Goal: Submit feedback/report problem

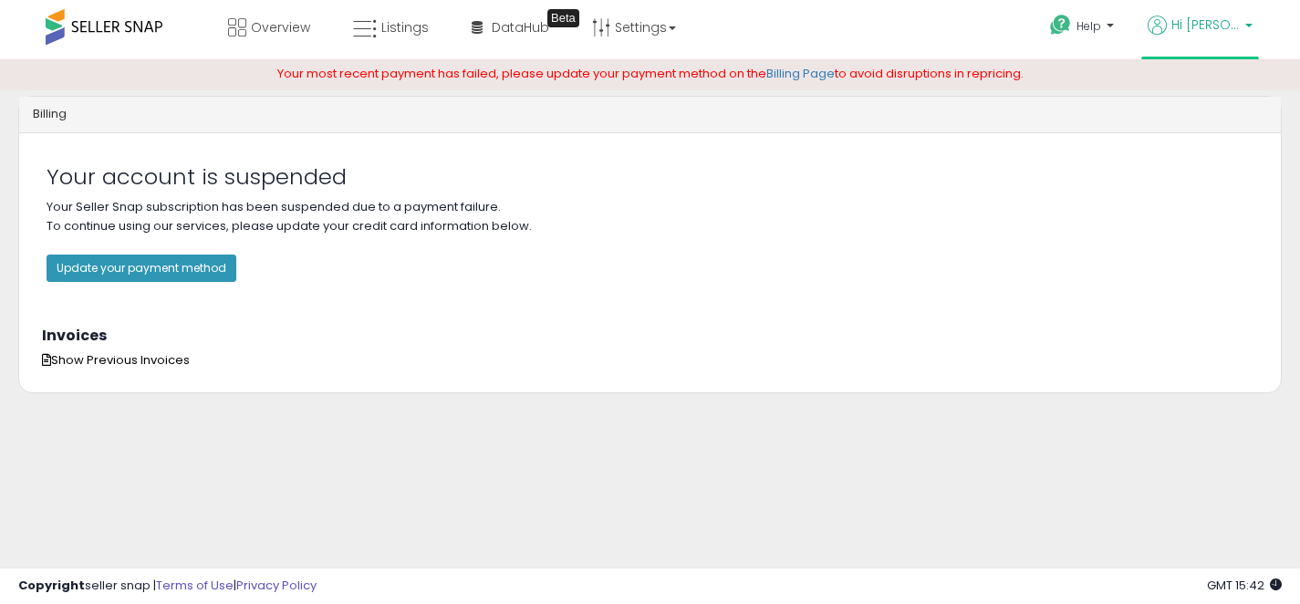
click at [1232, 28] on span "Hi [PERSON_NAME]" at bounding box center [1206, 25] width 68 height 18
click at [1192, 91] on link "Account" at bounding box center [1211, 94] width 48 height 17
click at [1198, 19] on span "Hi [PERSON_NAME]" at bounding box center [1206, 25] width 68 height 18
click at [1206, 136] on link "Profile" at bounding box center [1211, 142] width 36 height 17
click at [651, 24] on link "Settings" at bounding box center [633, 27] width 111 height 55
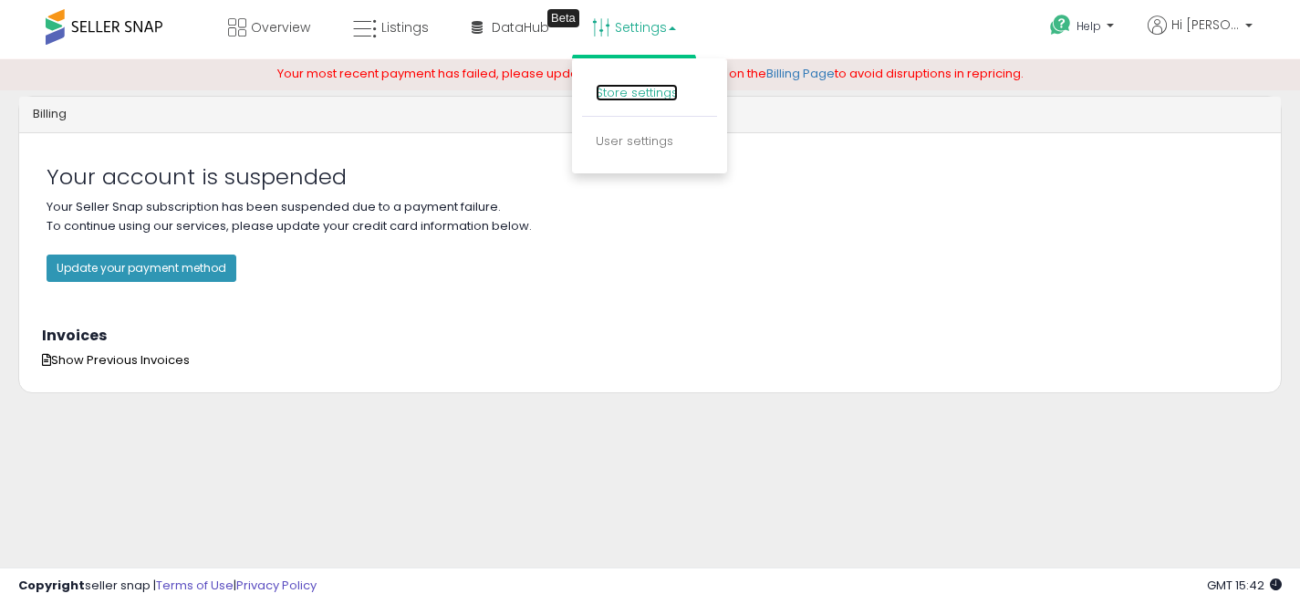
click at [640, 91] on link "Store settings" at bounding box center [637, 92] width 82 height 17
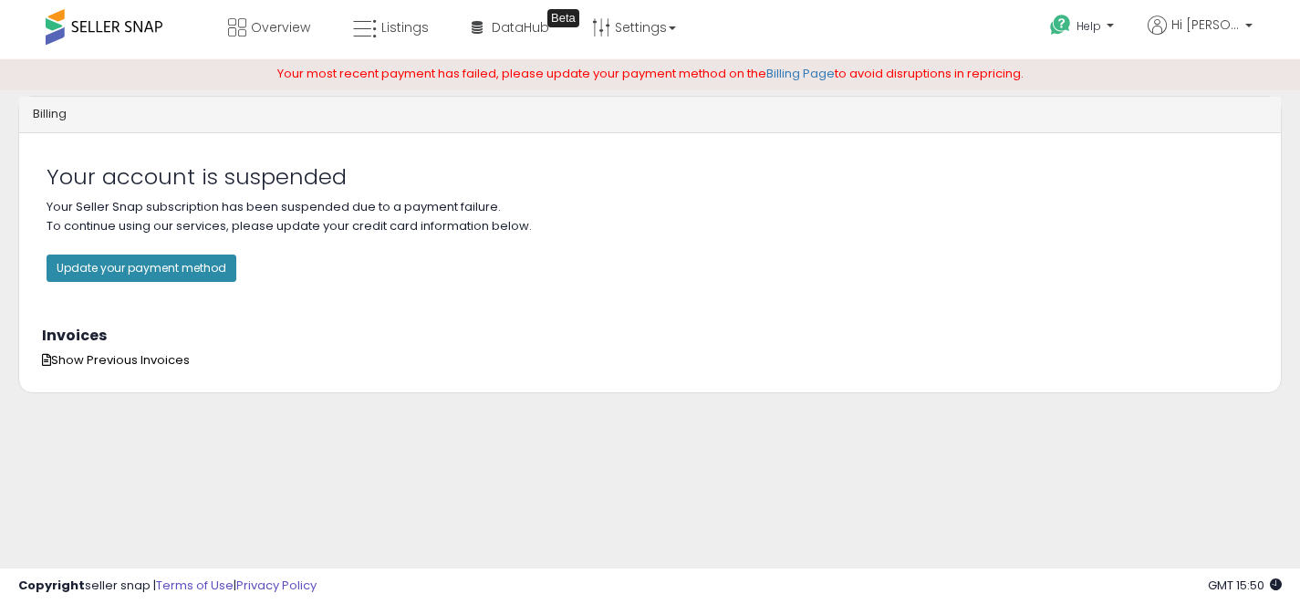
click at [169, 276] on button "Update your payment method" at bounding box center [142, 268] width 190 height 27
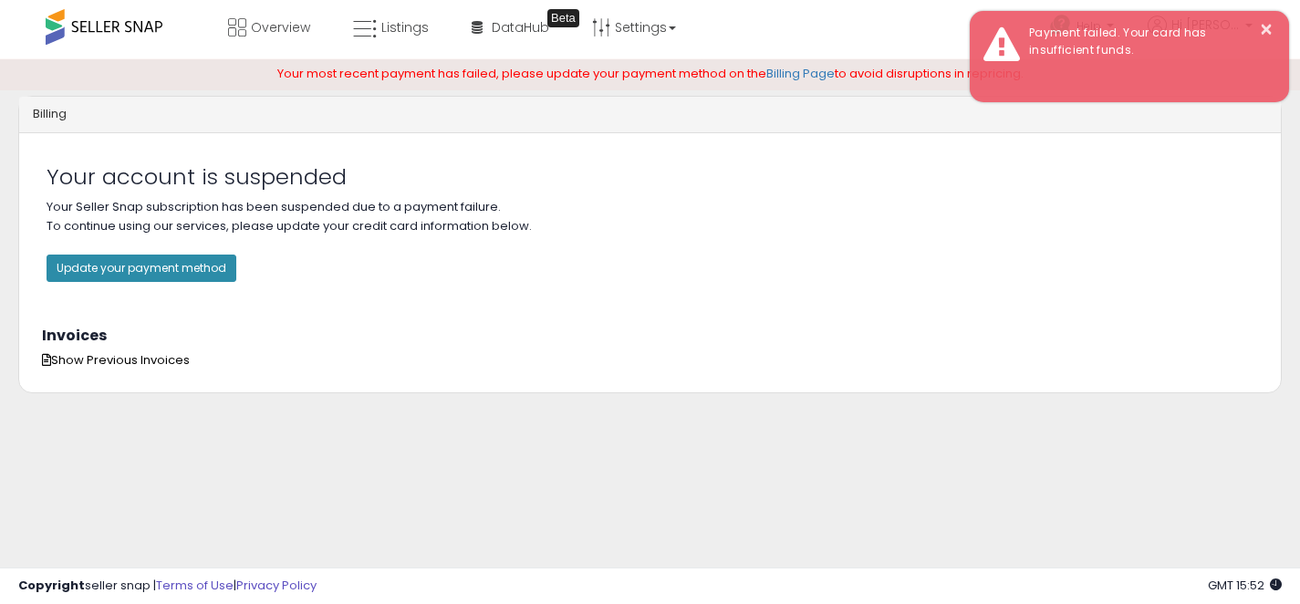
click at [191, 266] on button "Update your payment method" at bounding box center [142, 268] width 190 height 27
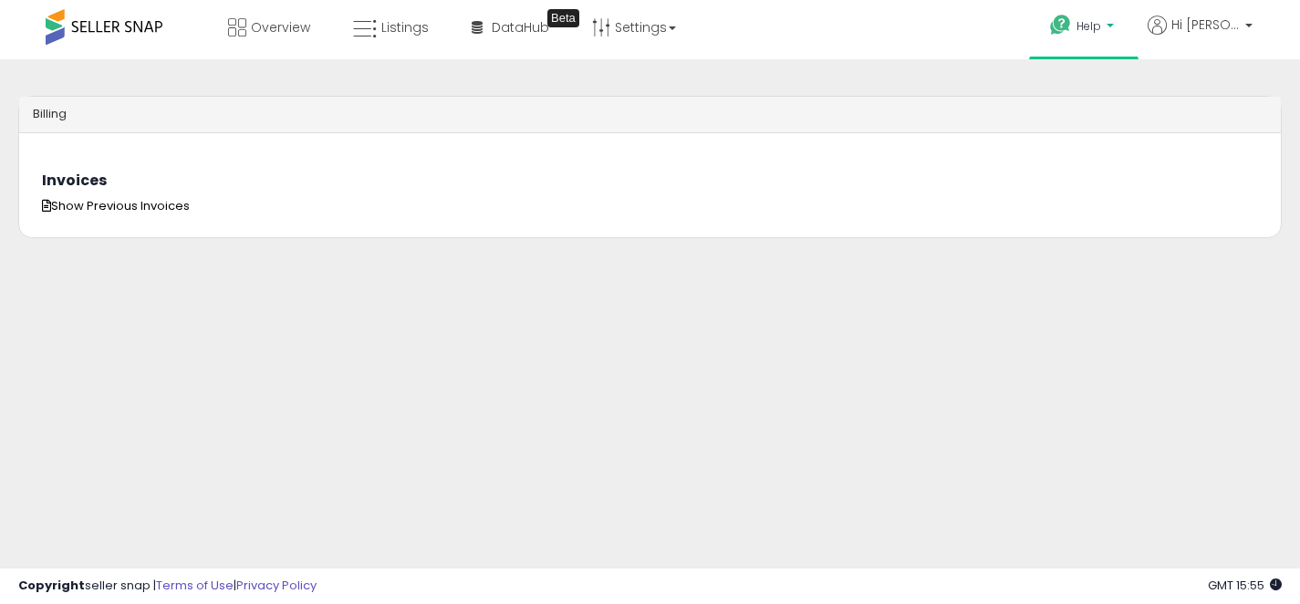
click at [1091, 26] on p "Help" at bounding box center [1083, 28] width 69 height 20
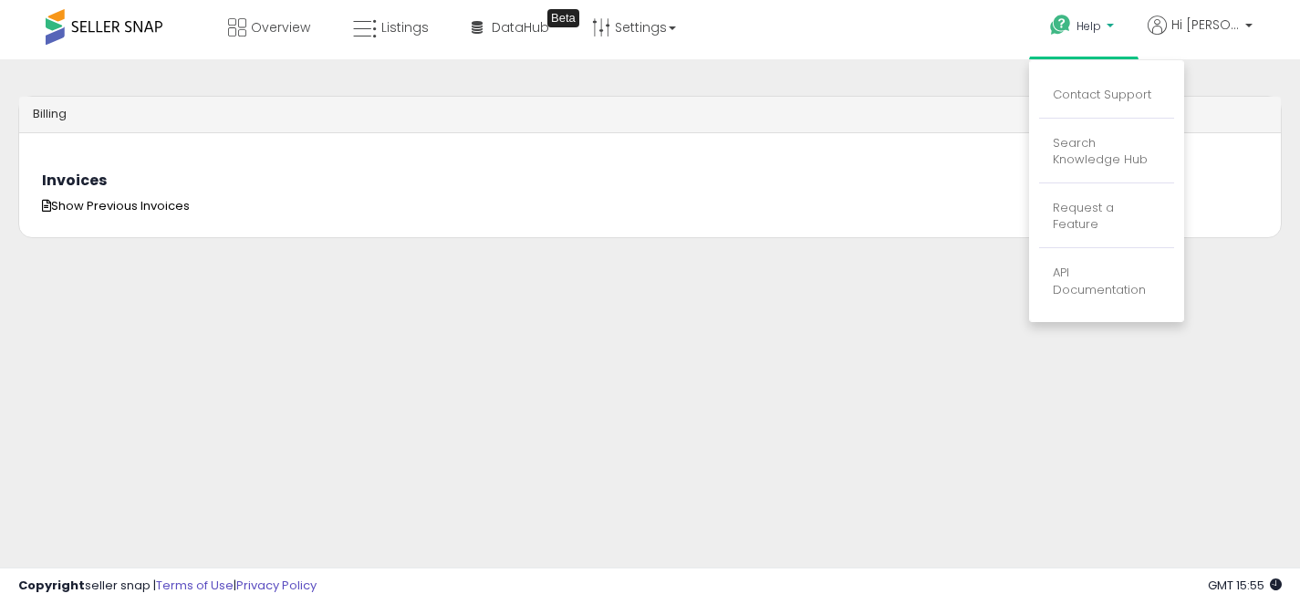
click at [1095, 106] on li "Contact Support" at bounding box center [1106, 96] width 135 height 46
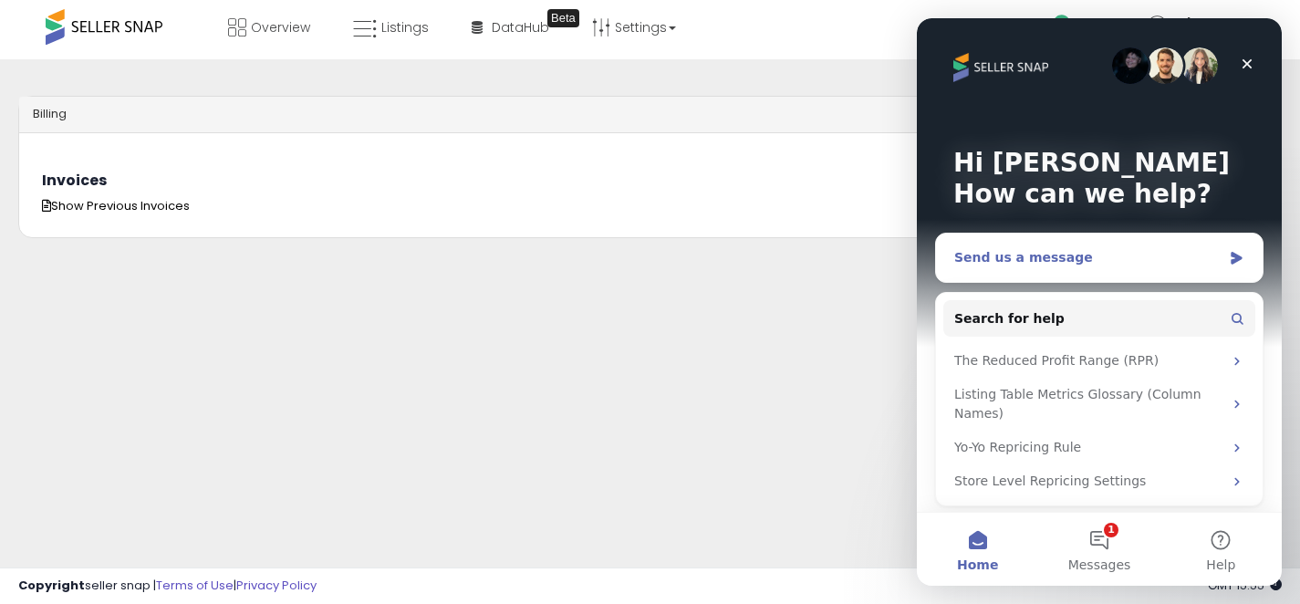
click at [1111, 251] on div "Send us a message" at bounding box center [1087, 257] width 267 height 19
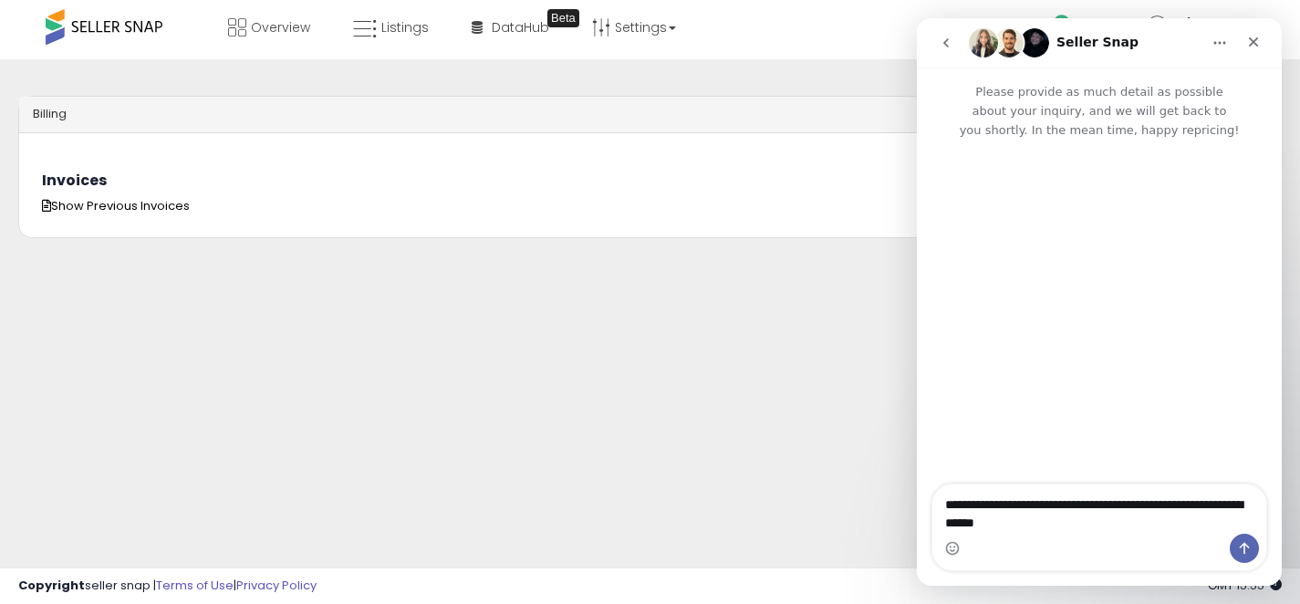
type textarea "**********"
